Goal: Task Accomplishment & Management: Use online tool/utility

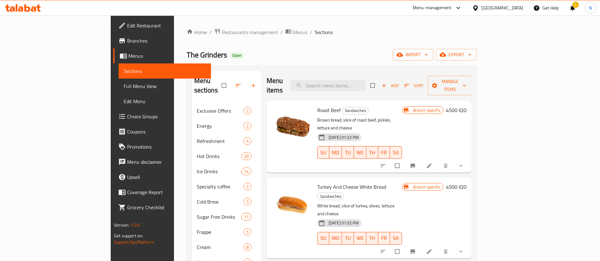
click at [222, 35] on span "Restaurants management" at bounding box center [250, 32] width 56 height 8
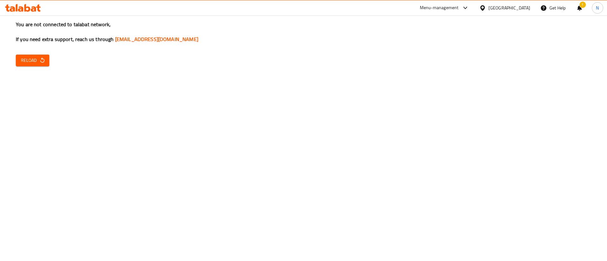
click at [23, 61] on span "Reload" at bounding box center [32, 61] width 23 height 8
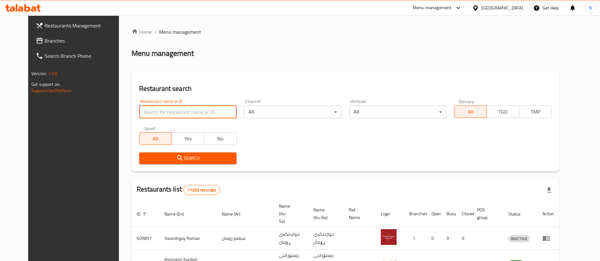
click at [192, 109] on input "search" at bounding box center [187, 112] width 97 height 13
click button "Search" at bounding box center [187, 159] width 97 height 12
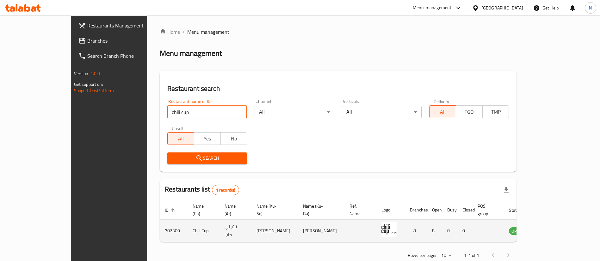
click at [160, 223] on td "702300" at bounding box center [174, 231] width 28 height 22
copy td "702300"
click at [187, 221] on td "Chili Cup" at bounding box center [203, 231] width 32 height 22
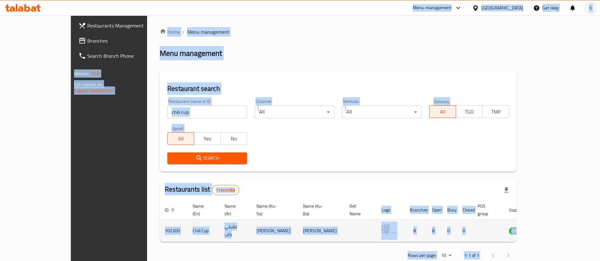
click at [187, 221] on td "Chili Cup" at bounding box center [203, 231] width 32 height 22
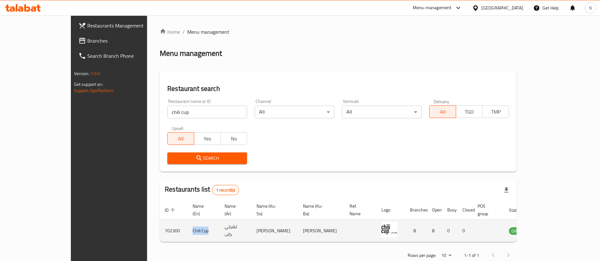
drag, startPoint x: 160, startPoint y: 224, endPoint x: 144, endPoint y: 226, distance: 16.9
click at [187, 226] on td "Chili Cup" at bounding box center [203, 231] width 32 height 22
copy td "Chili Cup"
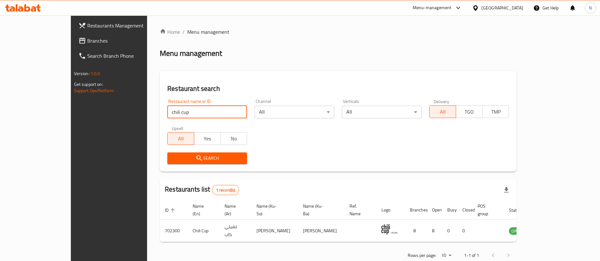
drag, startPoint x: 165, startPoint y: 109, endPoint x: 0, endPoint y: 32, distance: 181.8
click at [71, 32] on div "Restaurants Management Branches Search Branch Phone Version: 1.0.0 Get support …" at bounding box center [300, 145] width 458 height 261
click button "Search" at bounding box center [207, 159] width 80 height 12
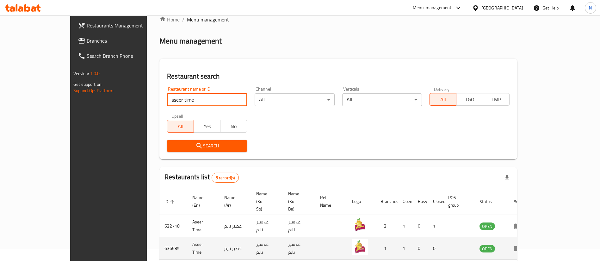
scroll to position [4, 0]
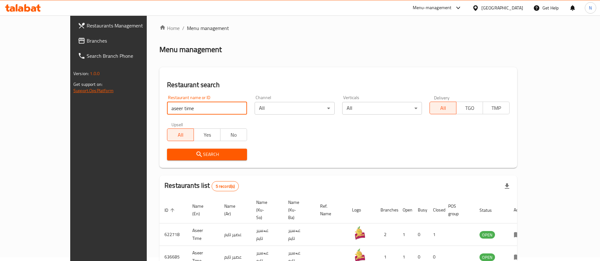
drag, startPoint x: 170, startPoint y: 103, endPoint x: 9, endPoint y: 89, distance: 161.5
click at [70, 89] on div "Restaurants Management Branches Search Branch Phone Version: 1.0.0 Get support …" at bounding box center [299, 191] width 459 height 359
paste input "656100"
type input "656100"
click button "Search" at bounding box center [207, 155] width 80 height 12
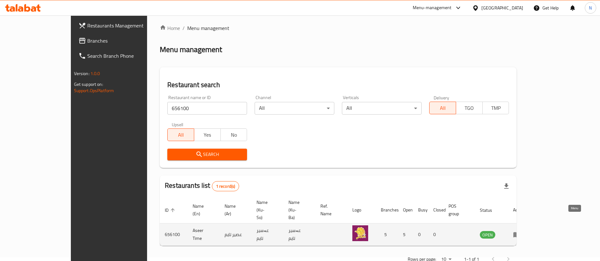
click at [520, 233] on icon "enhanced table" at bounding box center [516, 235] width 7 height 5
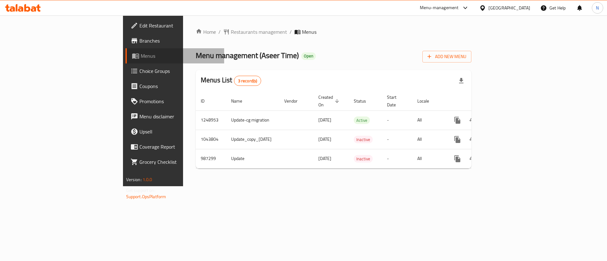
click at [132, 58] on icon at bounding box center [135, 56] width 7 height 5
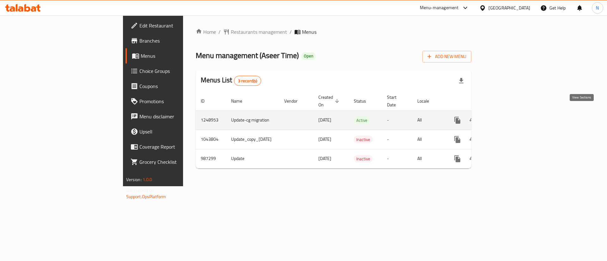
click at [507, 117] on icon "enhanced table" at bounding box center [503, 121] width 8 height 8
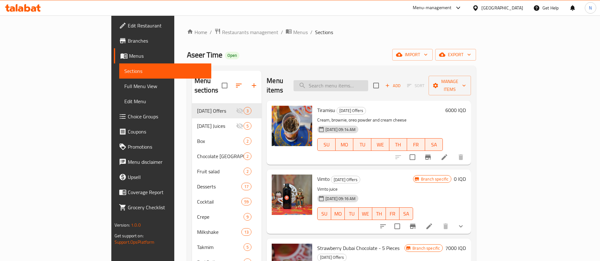
click at [368, 82] on input "search" at bounding box center [330, 85] width 75 height 11
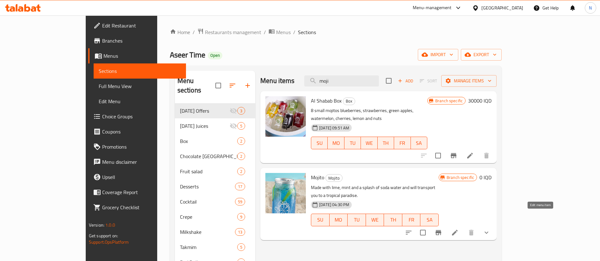
type input "moji"
click at [457, 230] on icon at bounding box center [455, 233] width 6 height 6
